Goal: Navigation & Orientation: Find specific page/section

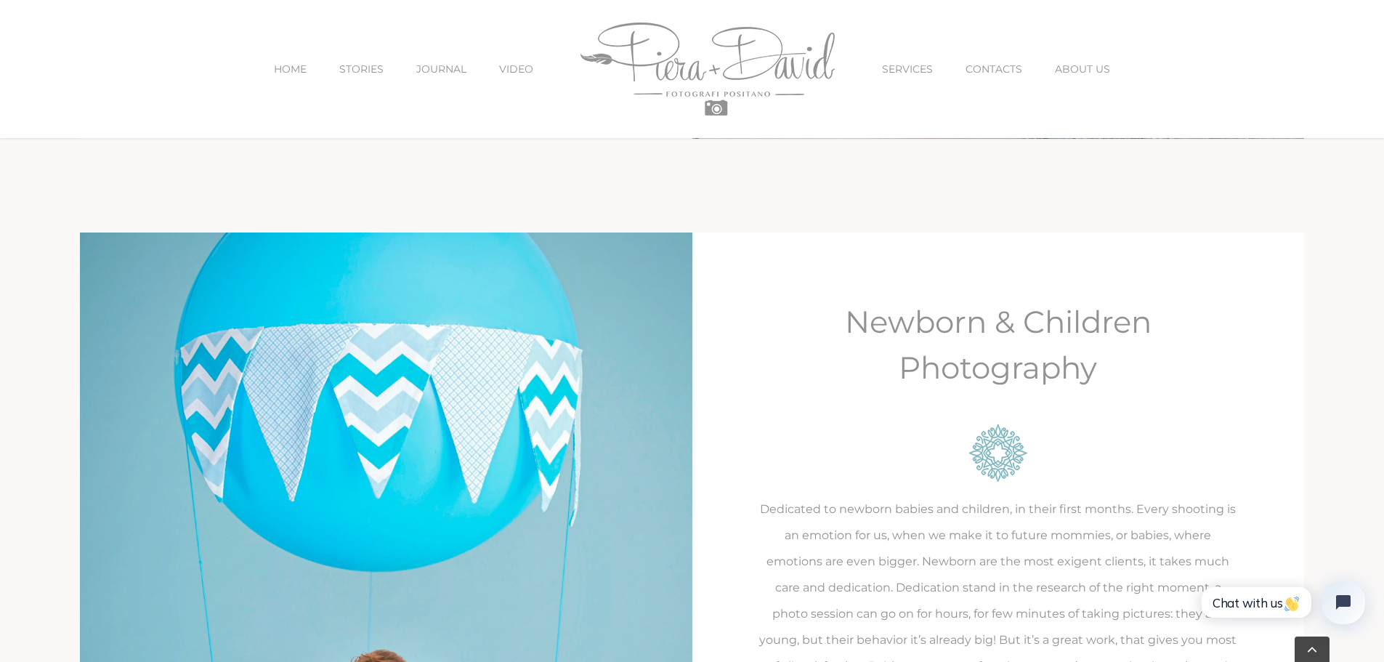
scroll to position [3124, 0]
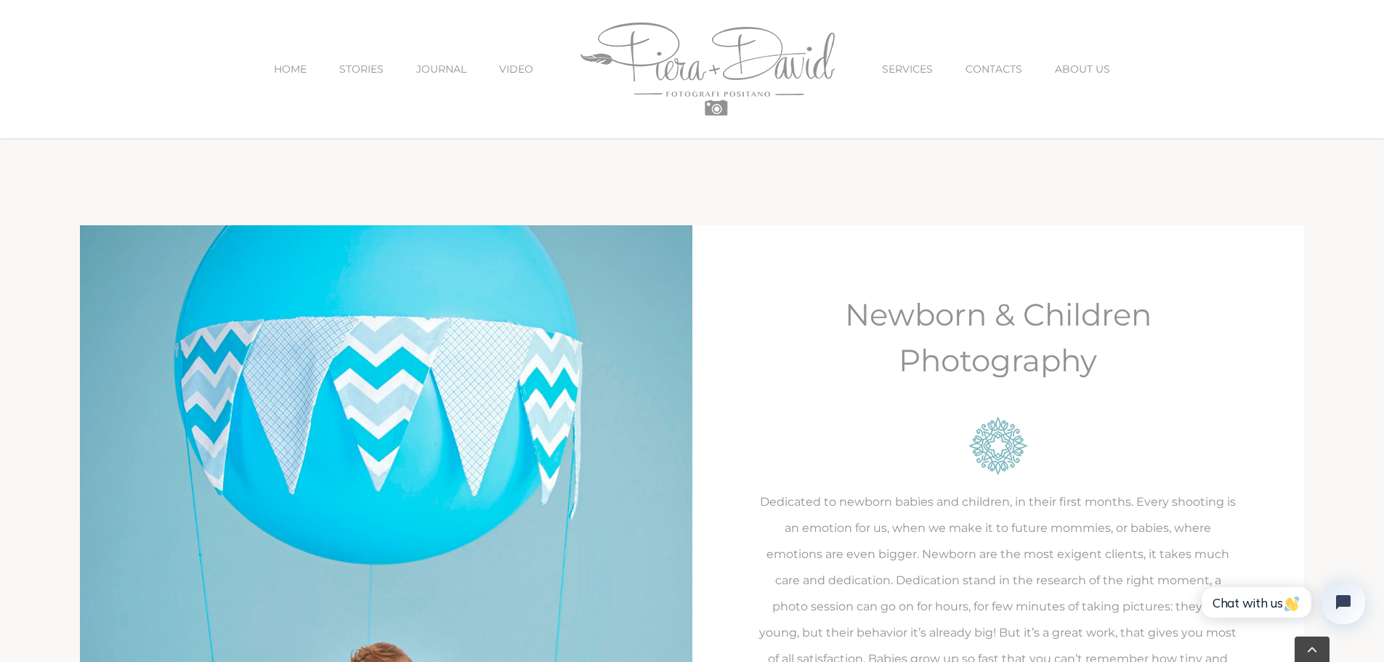
click at [1057, 68] on span "ABOUT US" at bounding box center [1082, 69] width 55 height 10
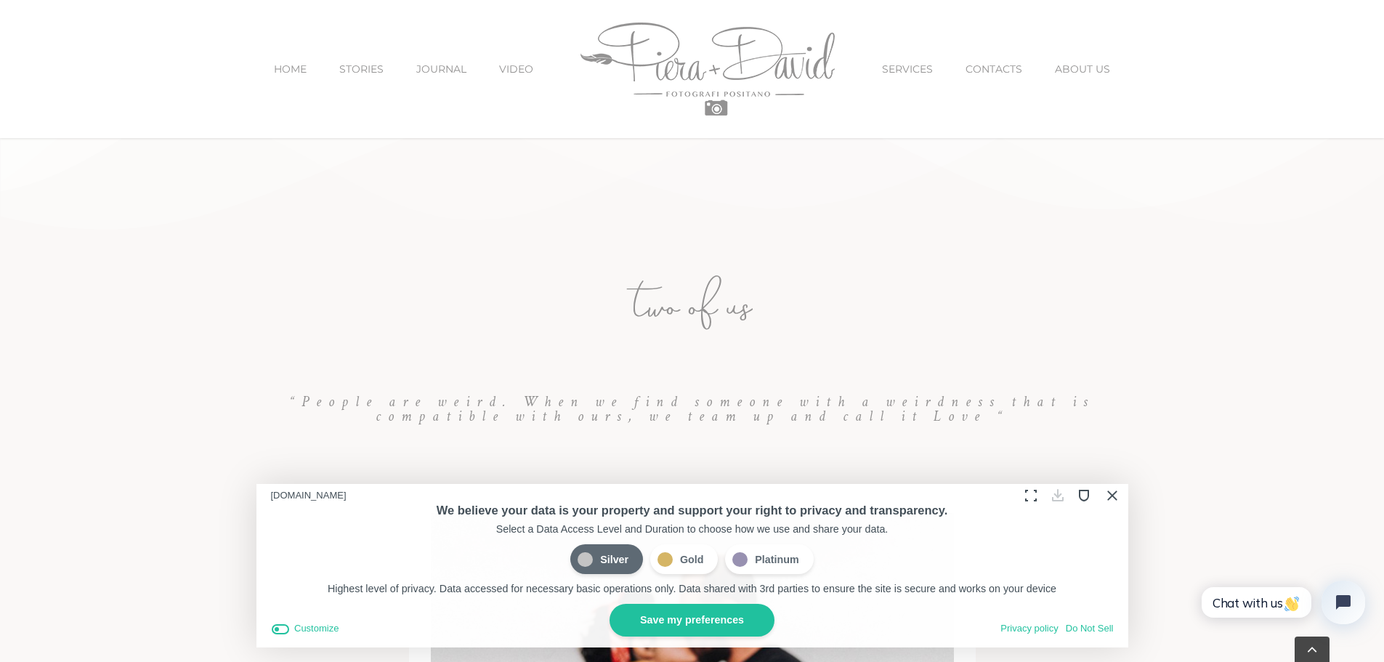
click at [1112, 495] on button "Close Cookie Compliance" at bounding box center [1111, 495] width 23 height 23
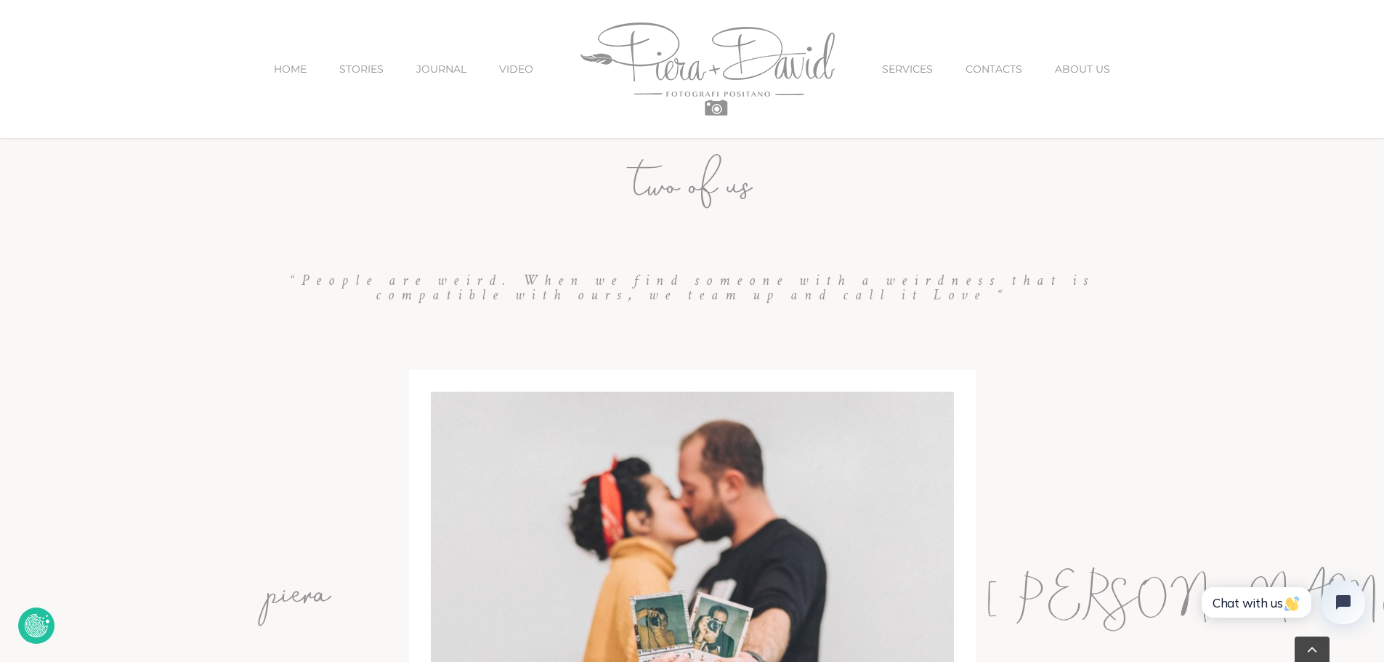
scroll to position [581, 0]
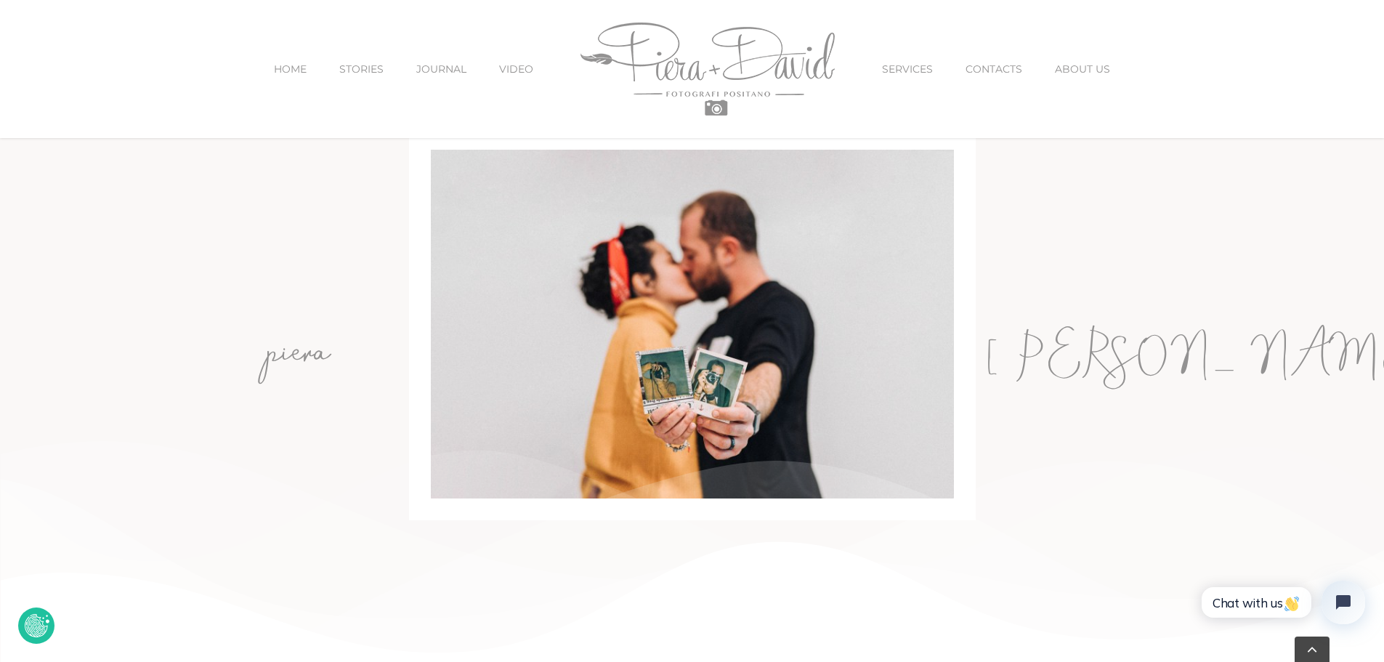
click at [1088, 364] on h3 "david" at bounding box center [1047, 357] width 142 height 71
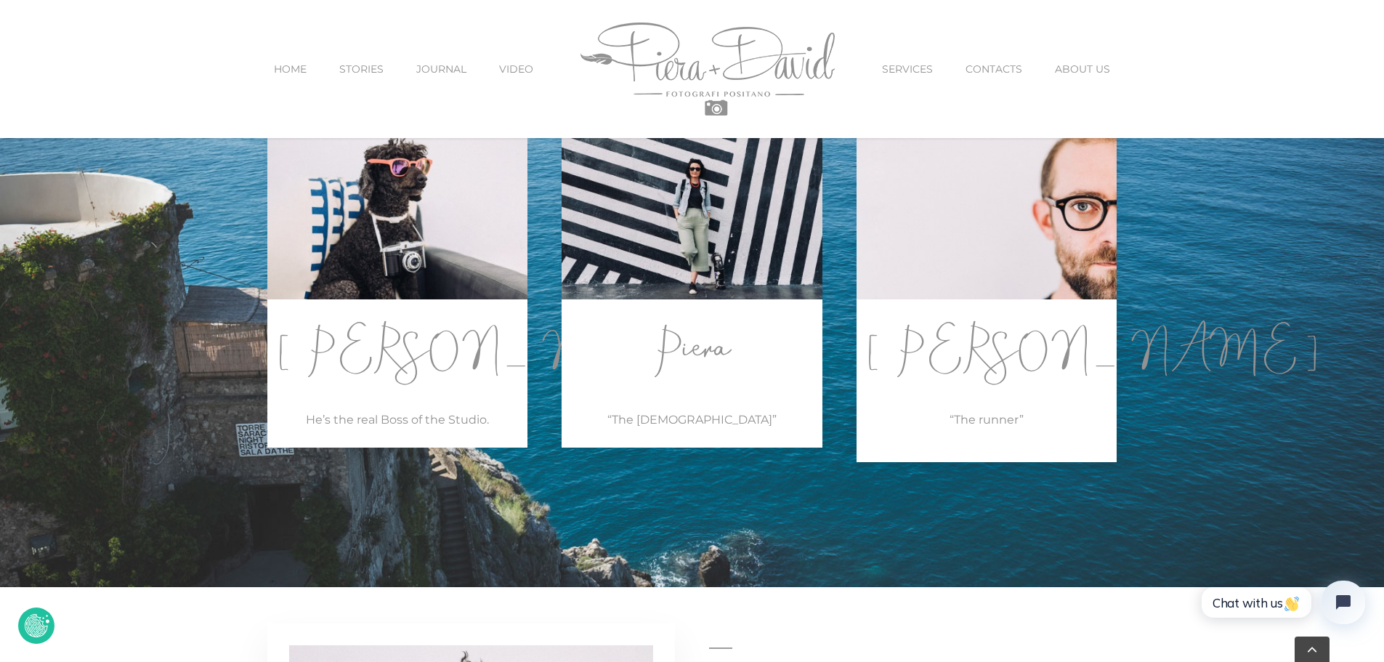
scroll to position [1671, 0]
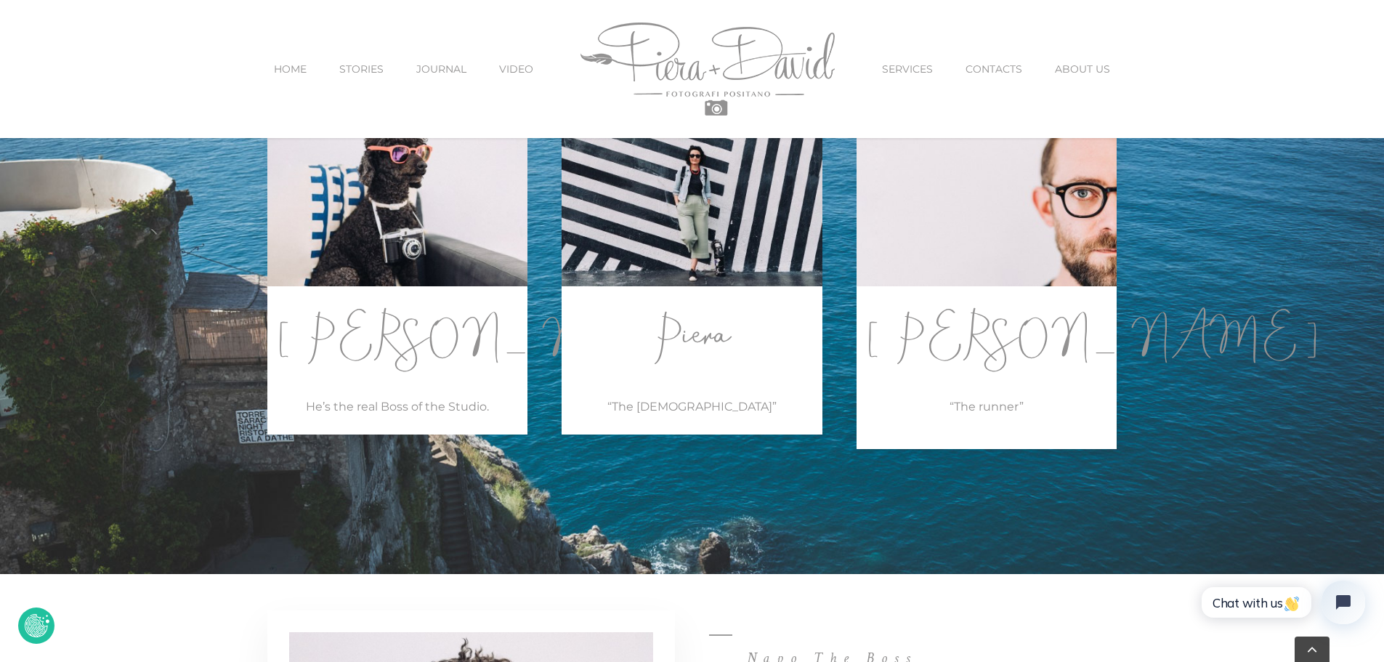
click at [988, 347] on p "David" at bounding box center [987, 339] width 261 height 71
click at [1006, 358] on p "David" at bounding box center [987, 339] width 261 height 71
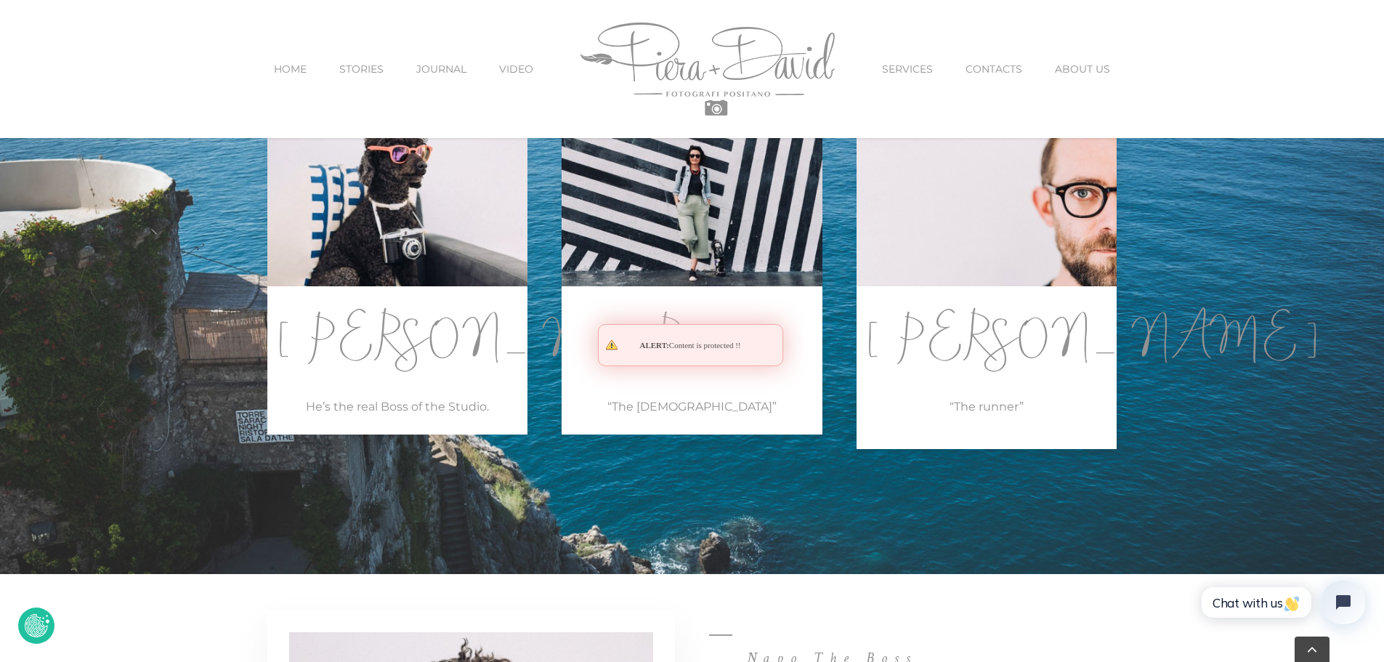
click at [1007, 358] on p "David" at bounding box center [987, 339] width 261 height 71
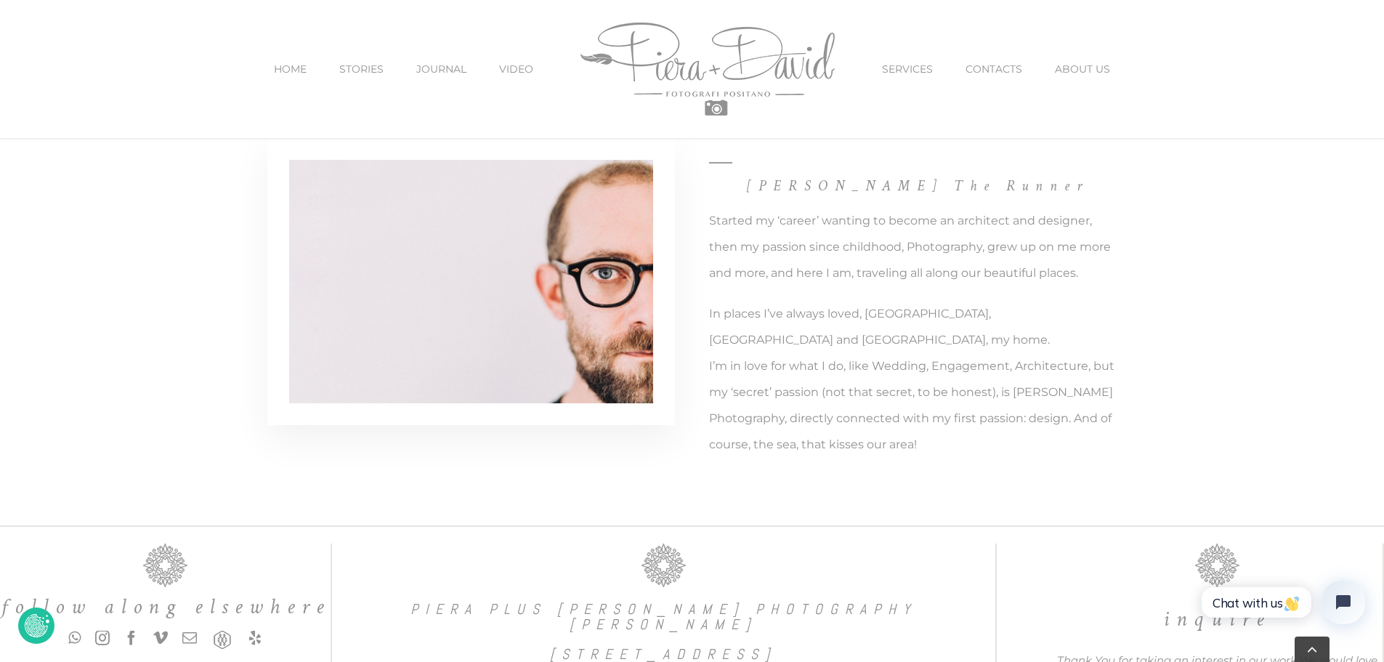
scroll to position [3074, 0]
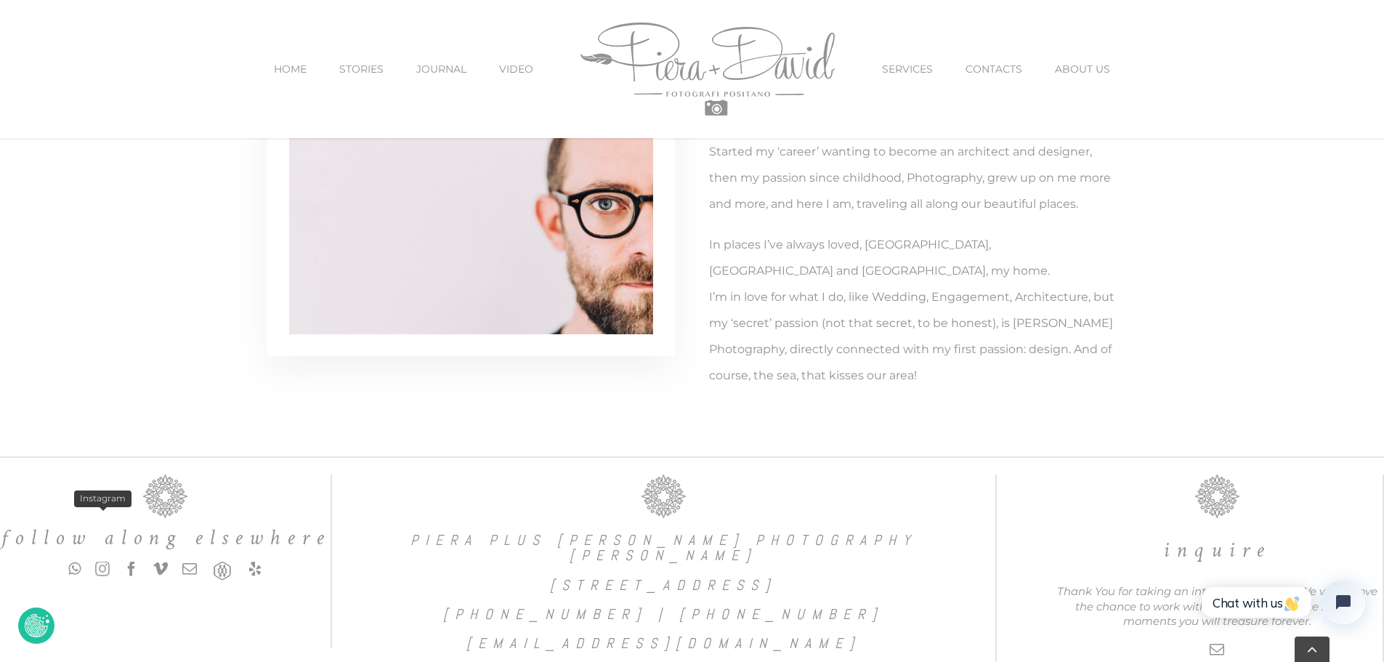
click at [102, 562] on link "instagram" at bounding box center [102, 569] width 15 height 15
